Goal: Task Accomplishment & Management: Use online tool/utility

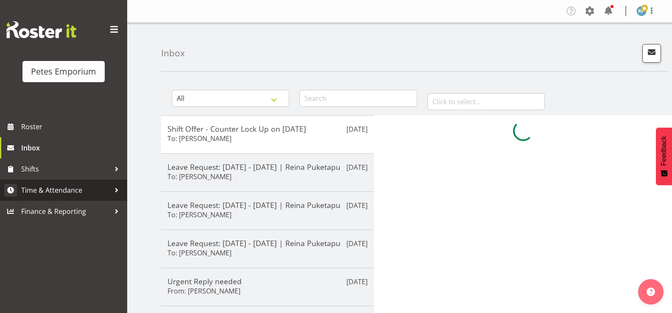
click at [56, 195] on span "Time & Attendance" at bounding box center [65, 190] width 89 height 13
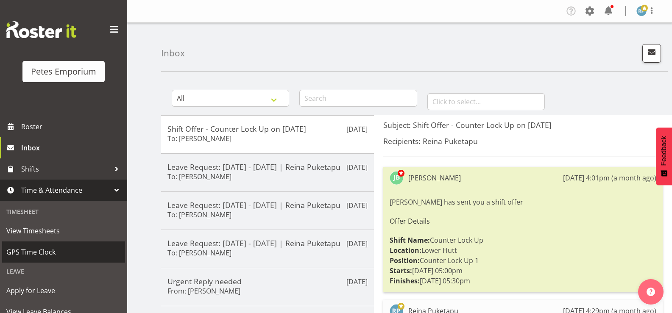
click at [44, 257] on span "GPS Time Clock" at bounding box center [63, 252] width 115 height 13
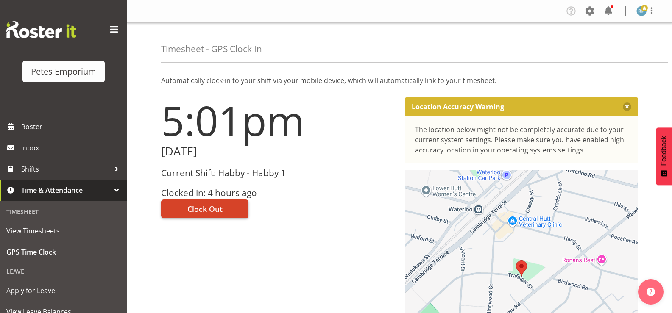
click at [226, 207] on button "Clock Out" at bounding box center [204, 209] width 87 height 19
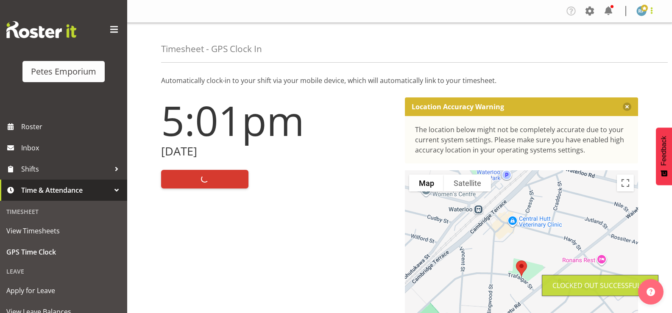
click at [654, 14] on span at bounding box center [652, 11] width 10 height 10
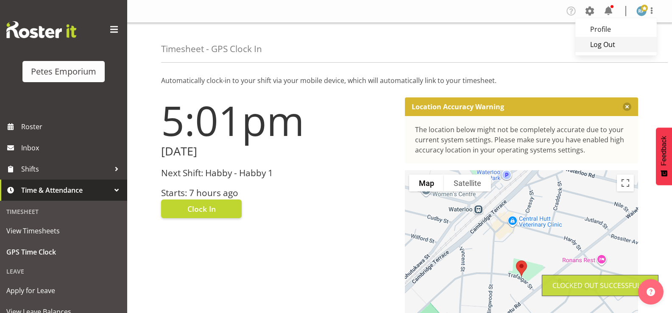
click at [612, 49] on link "Log Out" at bounding box center [616, 44] width 81 height 15
